Goal: Find specific page/section: Find specific page/section

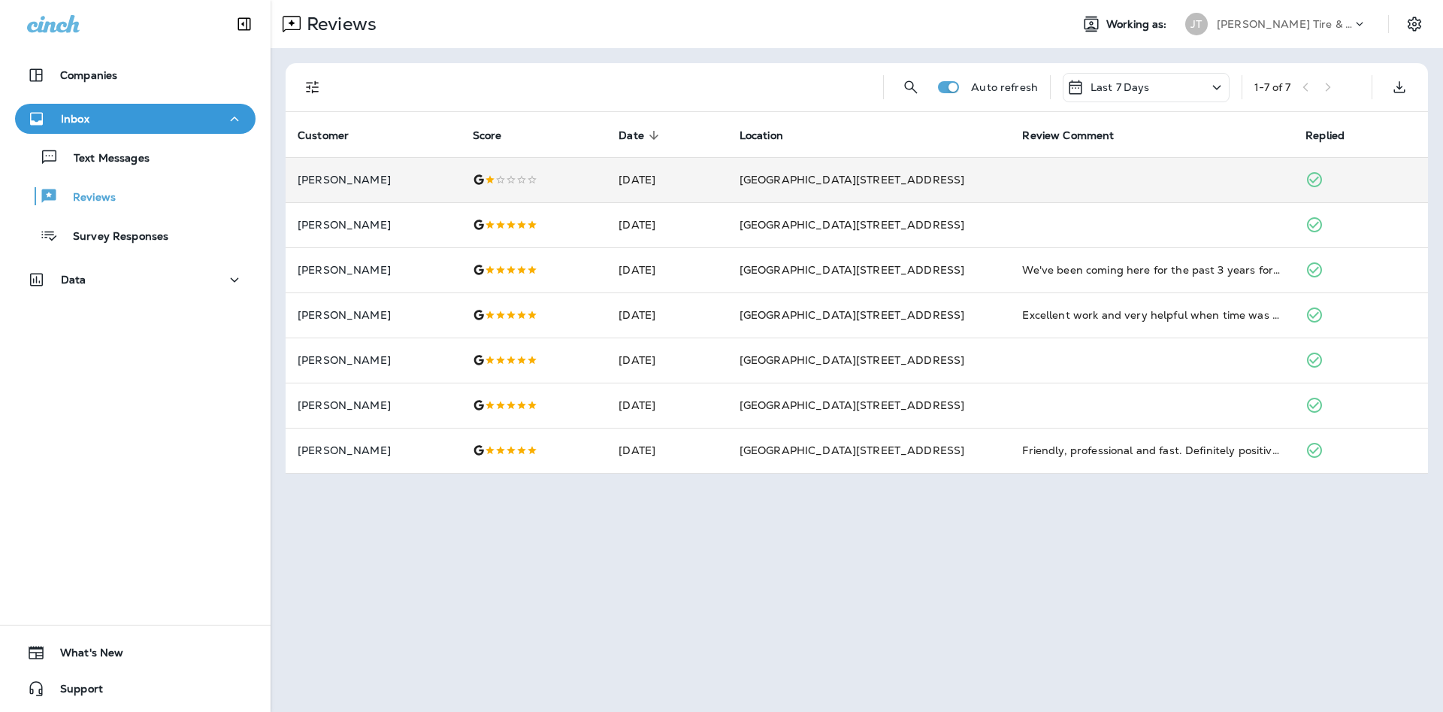
click at [1061, 161] on td at bounding box center [1151, 179] width 283 height 45
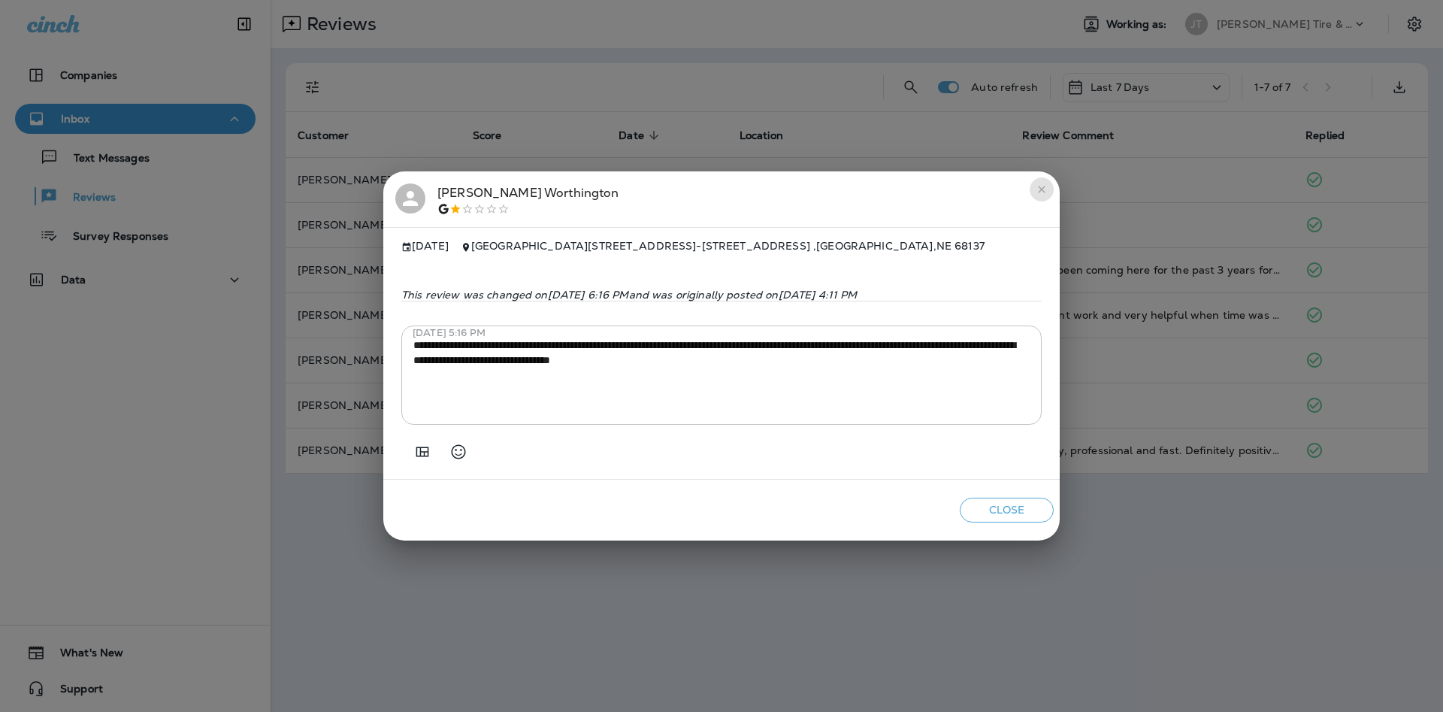
click at [1046, 177] on button "close" at bounding box center [1042, 189] width 24 height 24
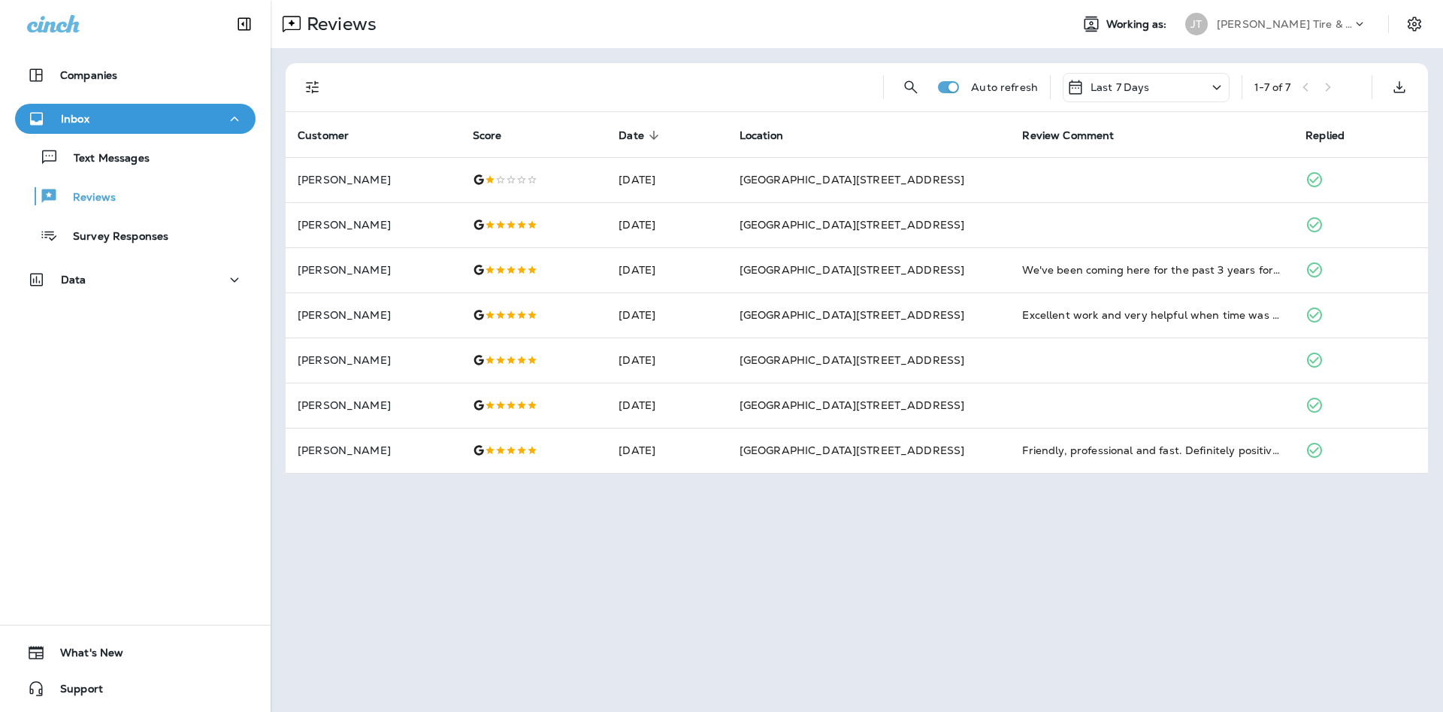
click at [160, 177] on div "Text Messages Reviews Survey Responses" at bounding box center [135, 192] width 241 height 117
click at [160, 168] on button "Text Messages" at bounding box center [135, 157] width 241 height 32
